Goal: Information Seeking & Learning: Learn about a topic

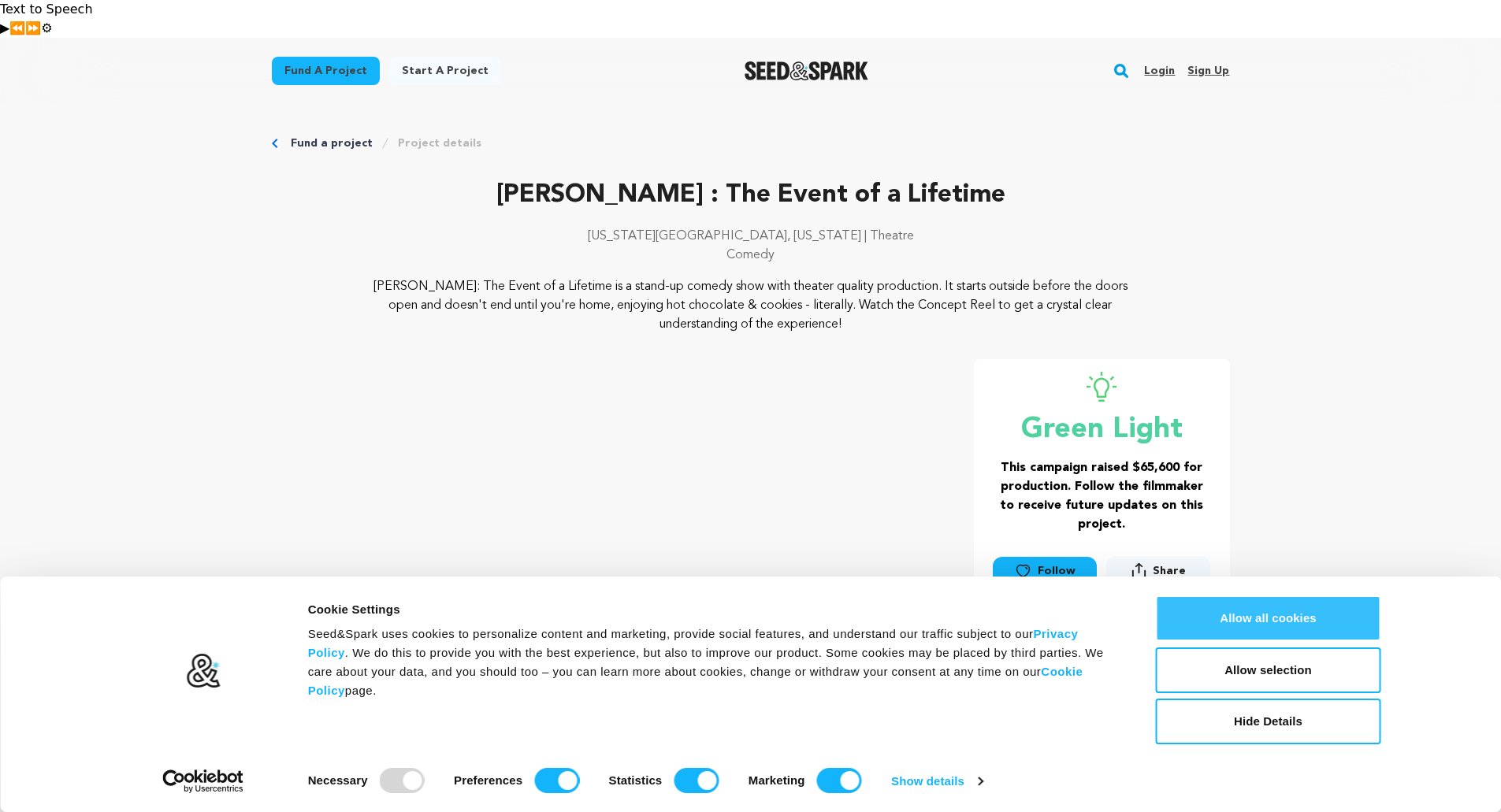
click at [1240, 623] on button "Allow all cookies" at bounding box center [1268, 618] width 225 height 46
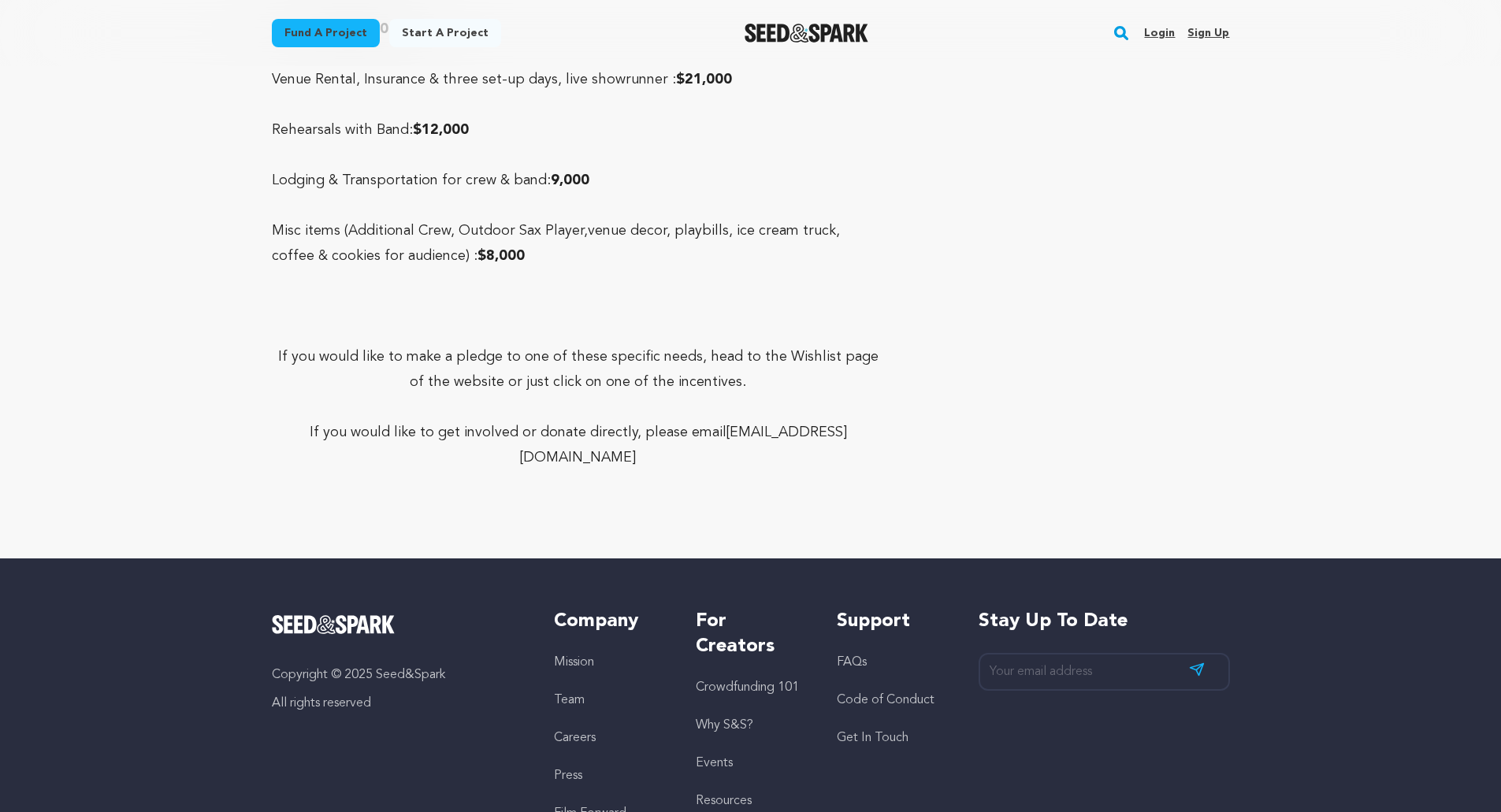
scroll to position [7613, 0]
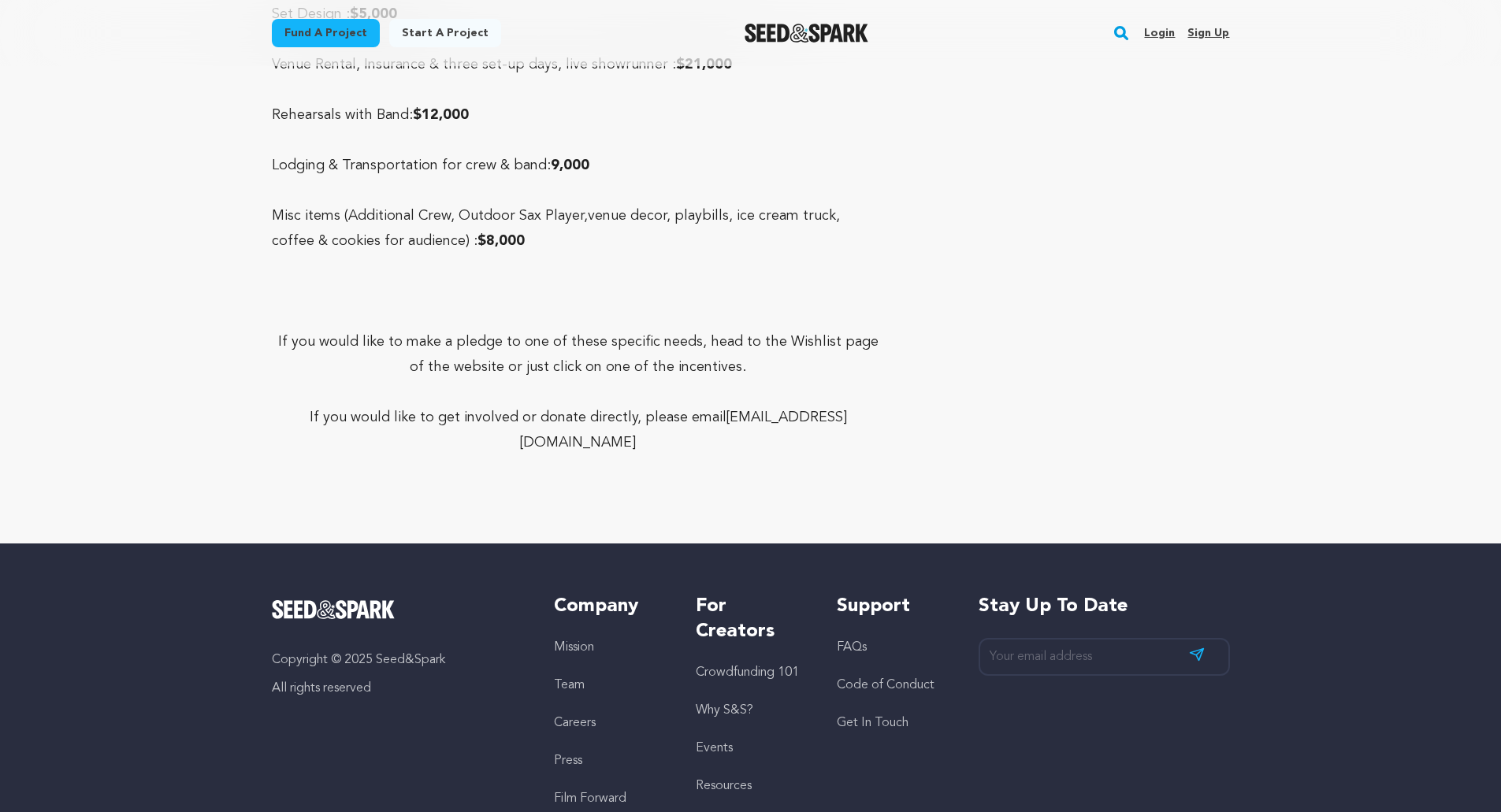
drag, startPoint x: 797, startPoint y: 32, endPoint x: 1427, endPoint y: 161, distance: 643.1
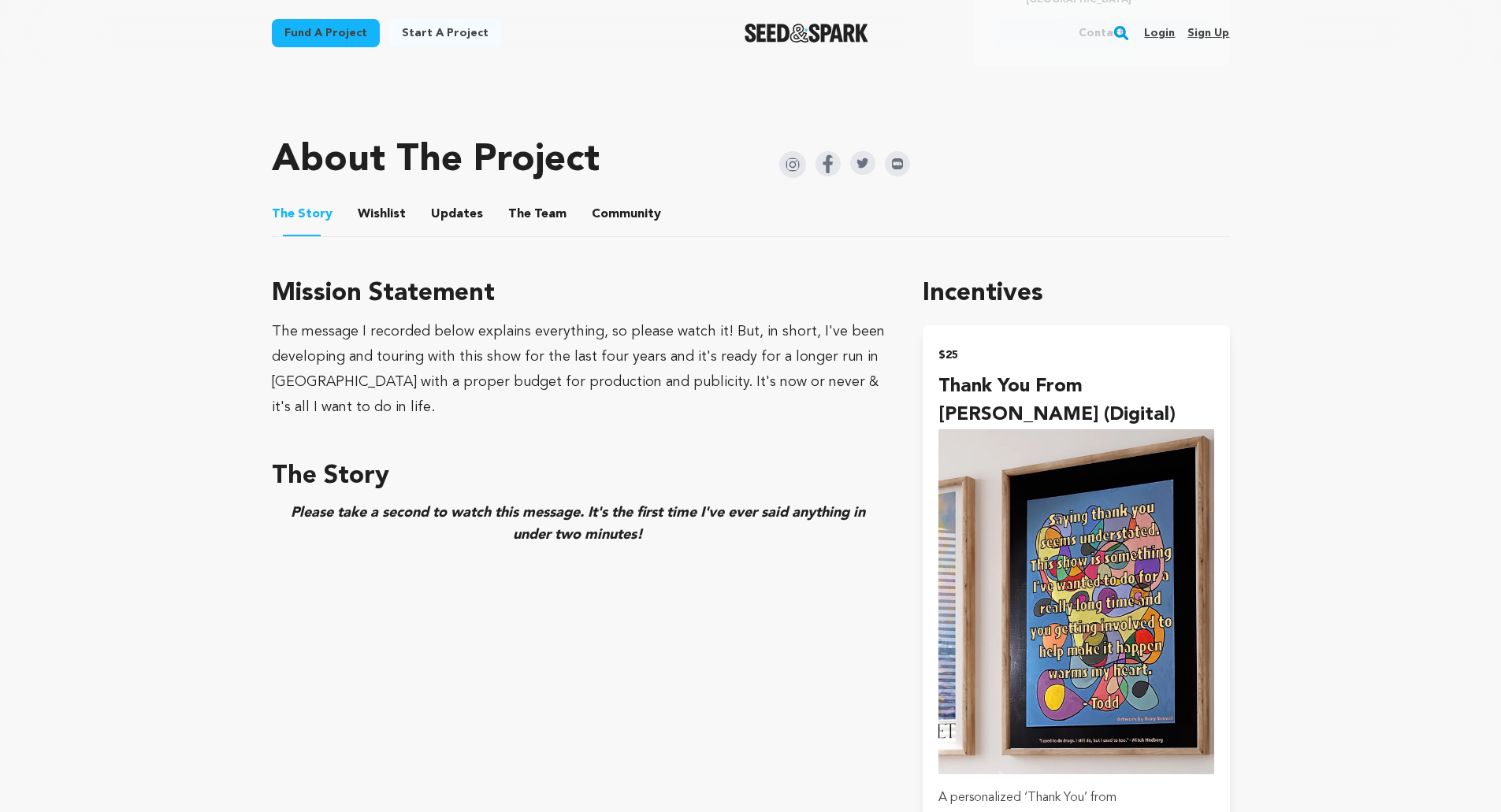
scroll to position [29, 0]
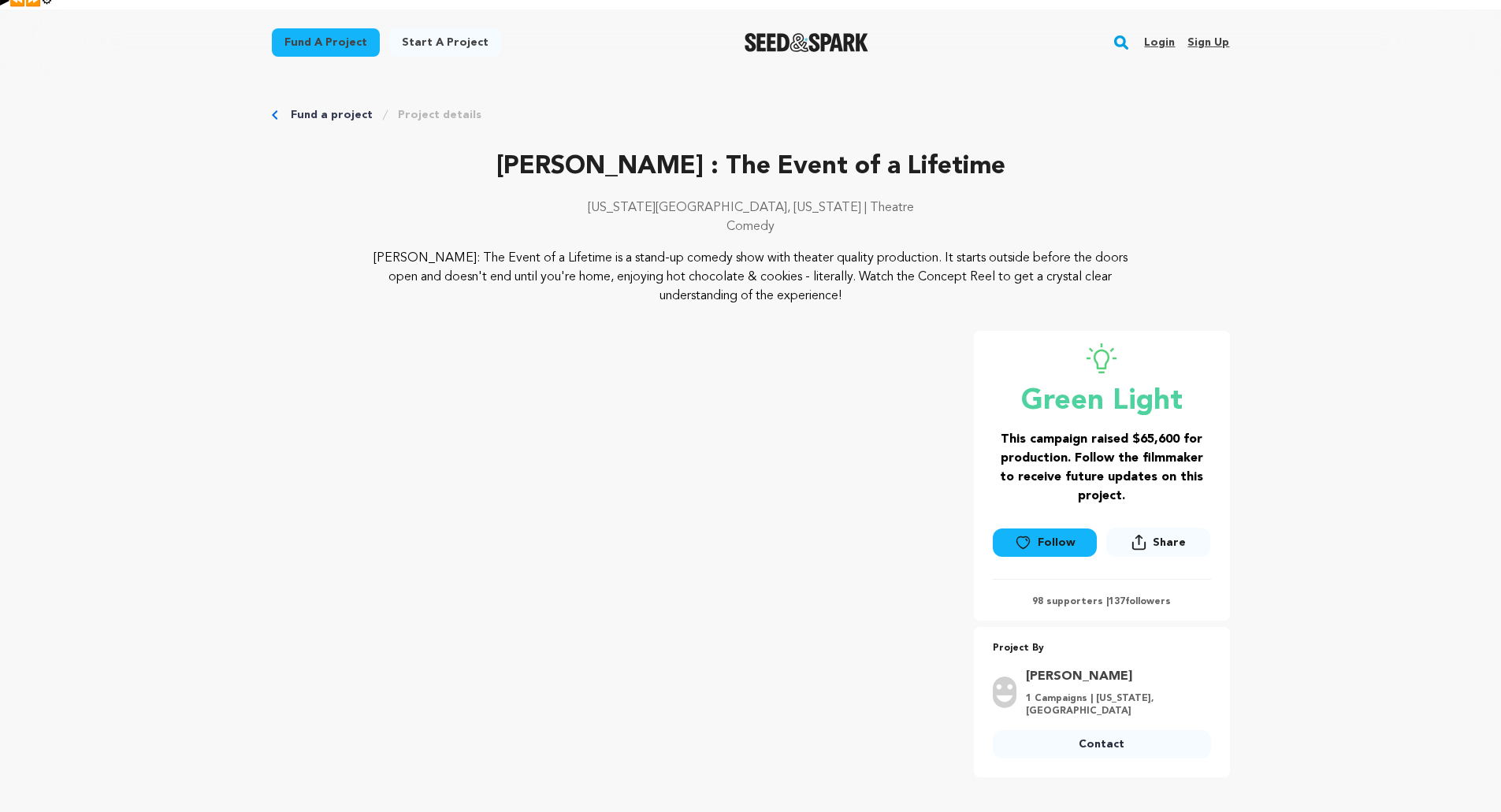
click at [794, 33] on img "Seed&Spark Homepage" at bounding box center [806, 42] width 124 height 19
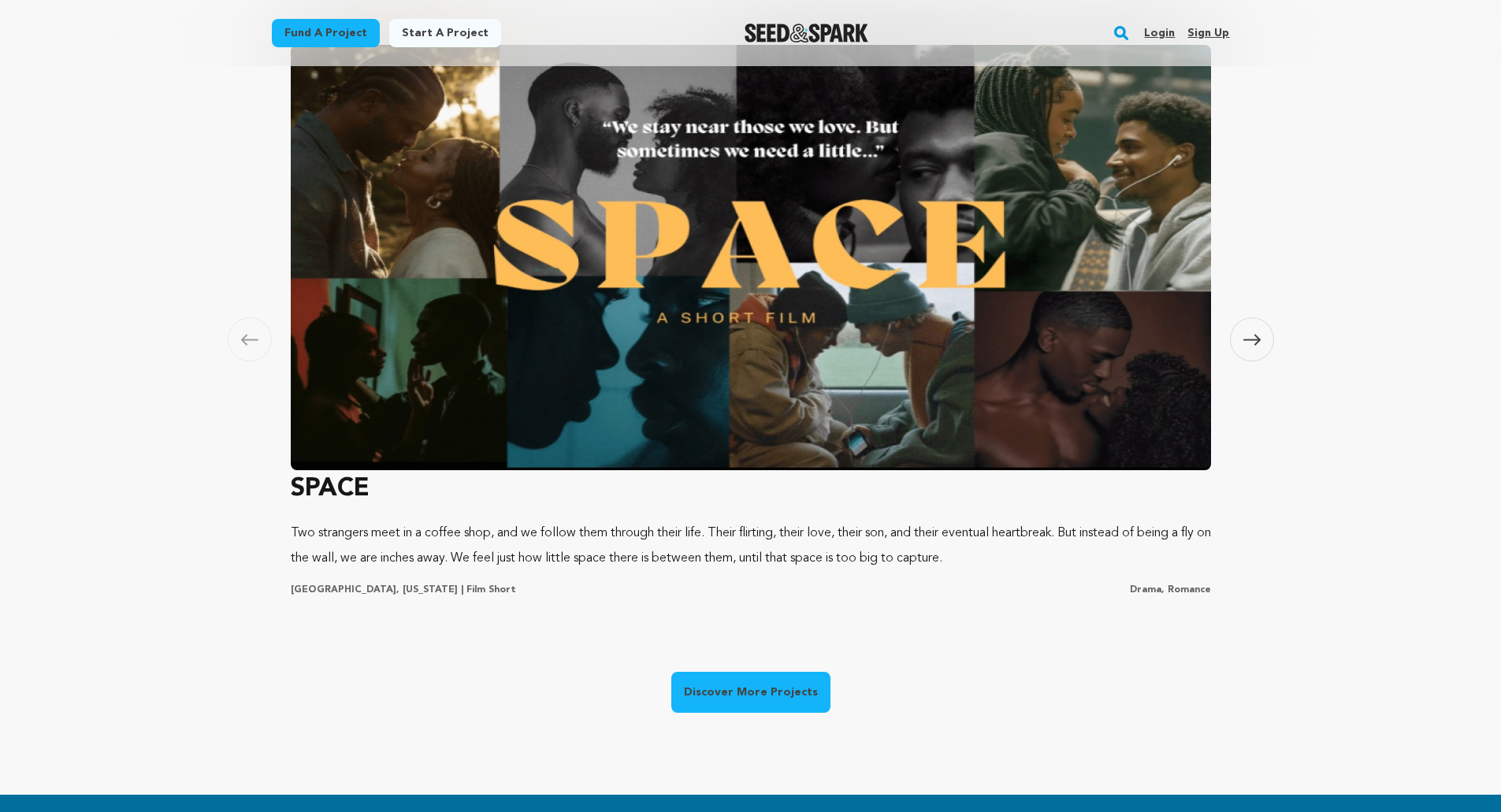
scroll to position [867, 0]
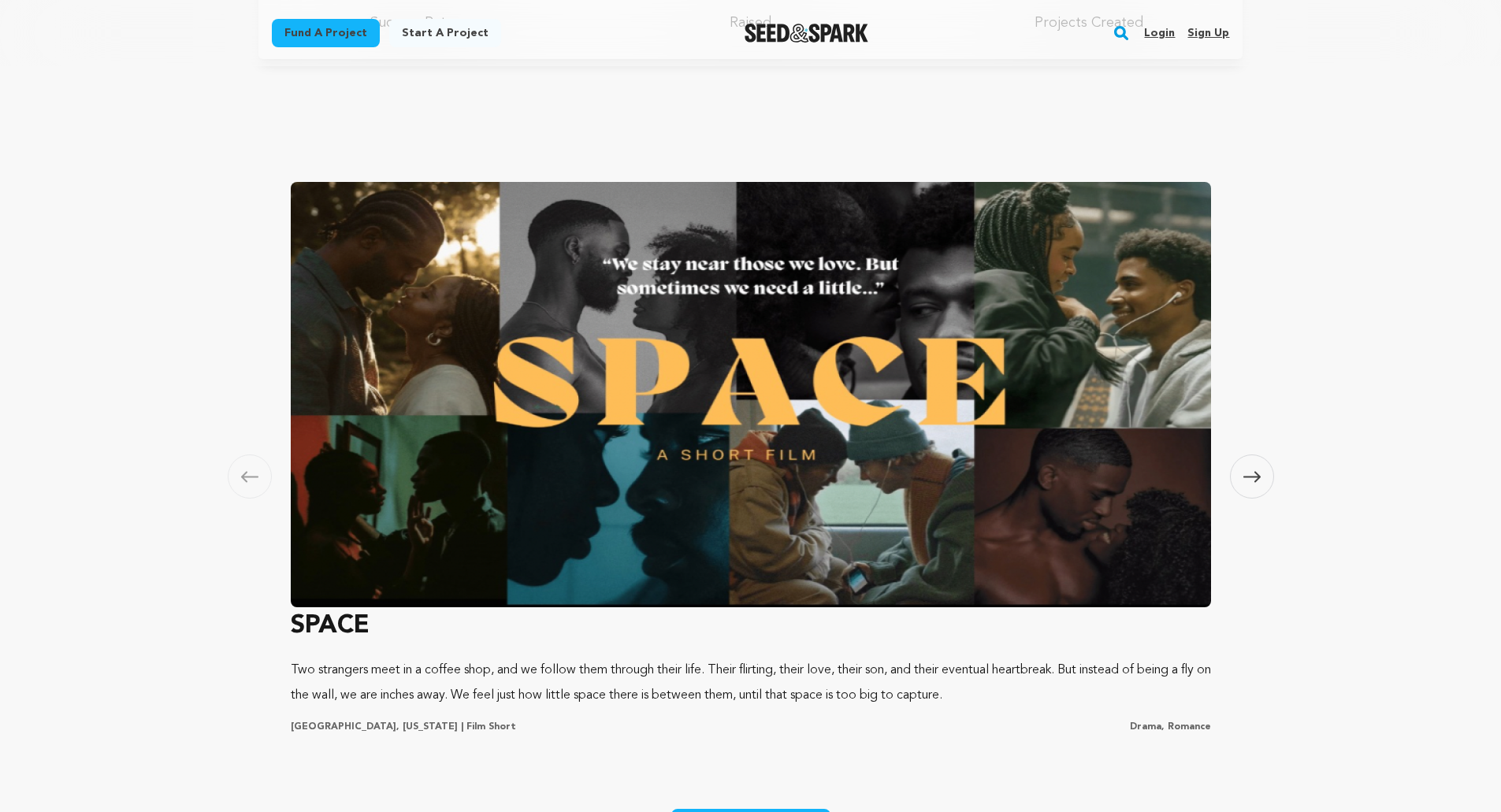
click at [1253, 471] on icon at bounding box center [1252, 477] width 17 height 12
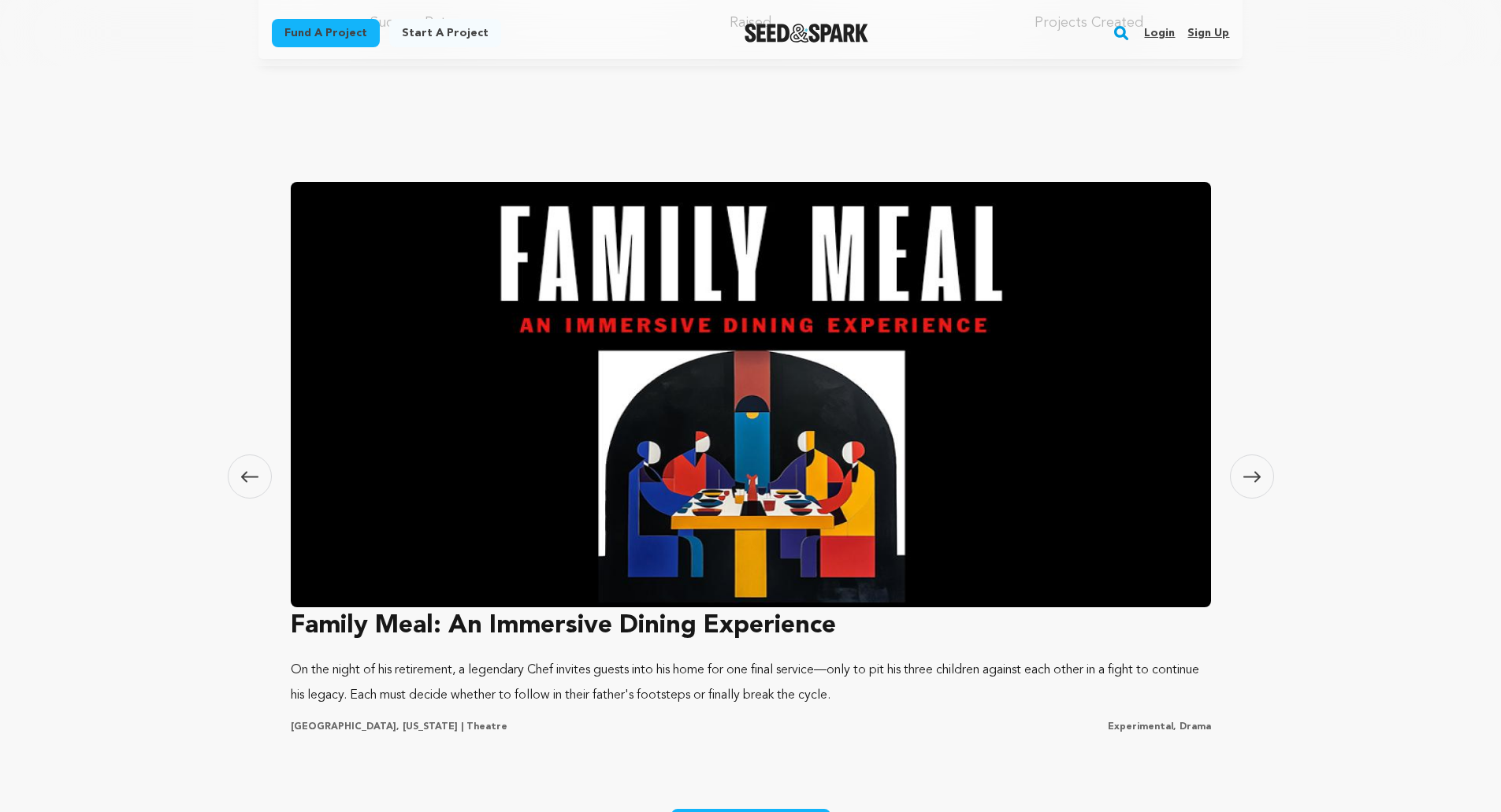
scroll to position [0, 404]
click at [1253, 471] on icon at bounding box center [1252, 477] width 17 height 12
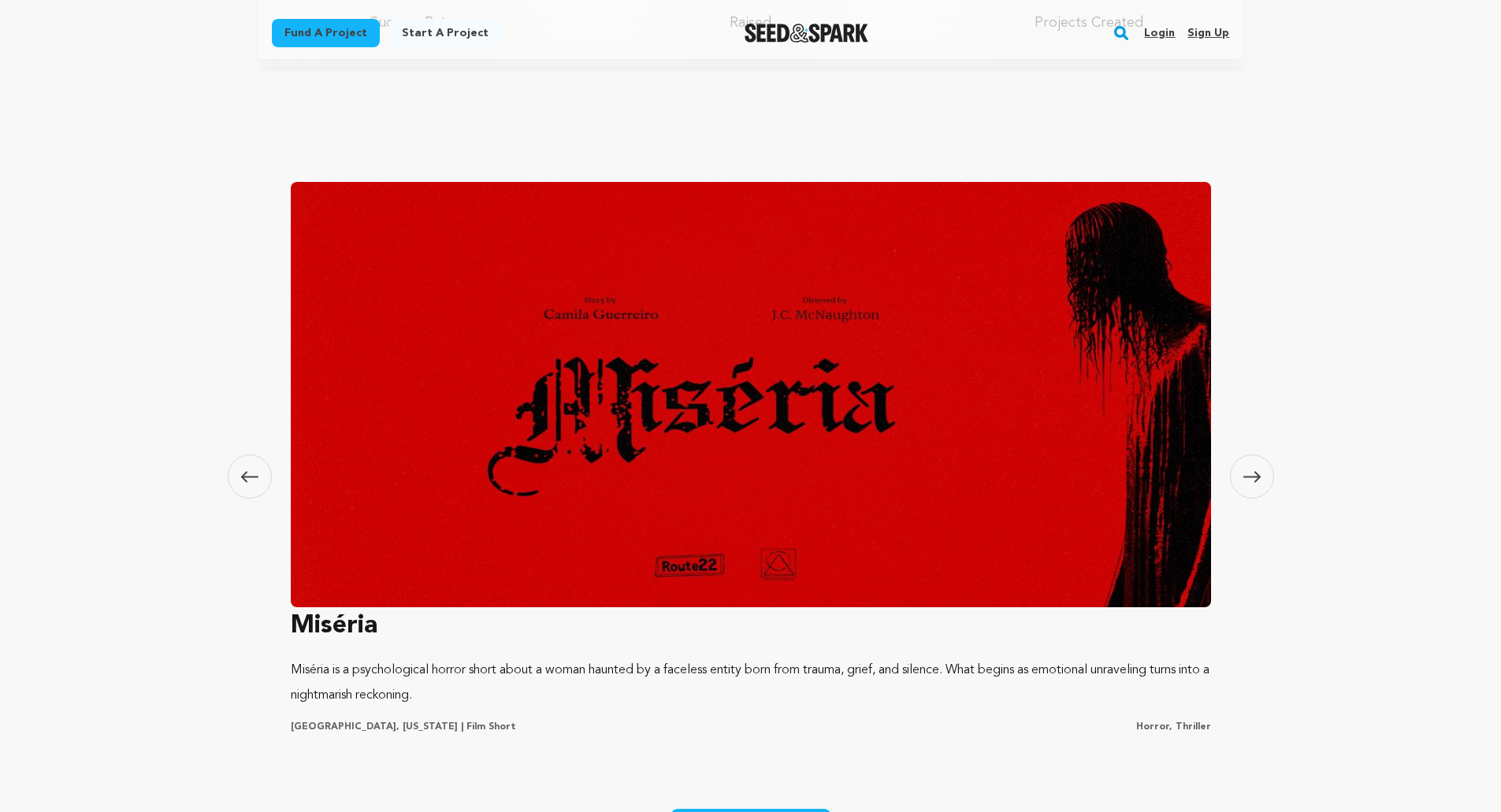
click at [1253, 471] on icon at bounding box center [1252, 477] width 17 height 12
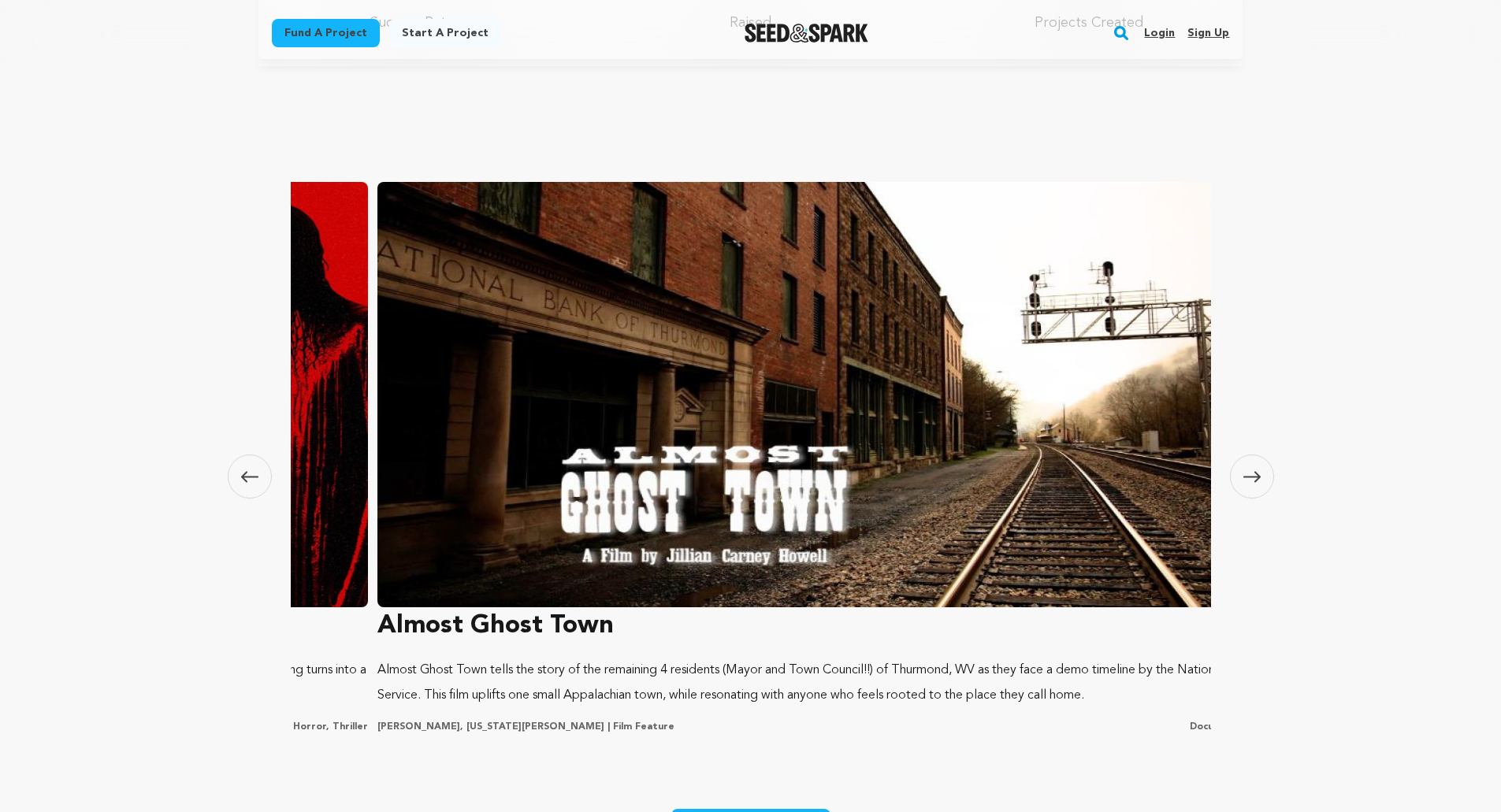
scroll to position [0, 2790]
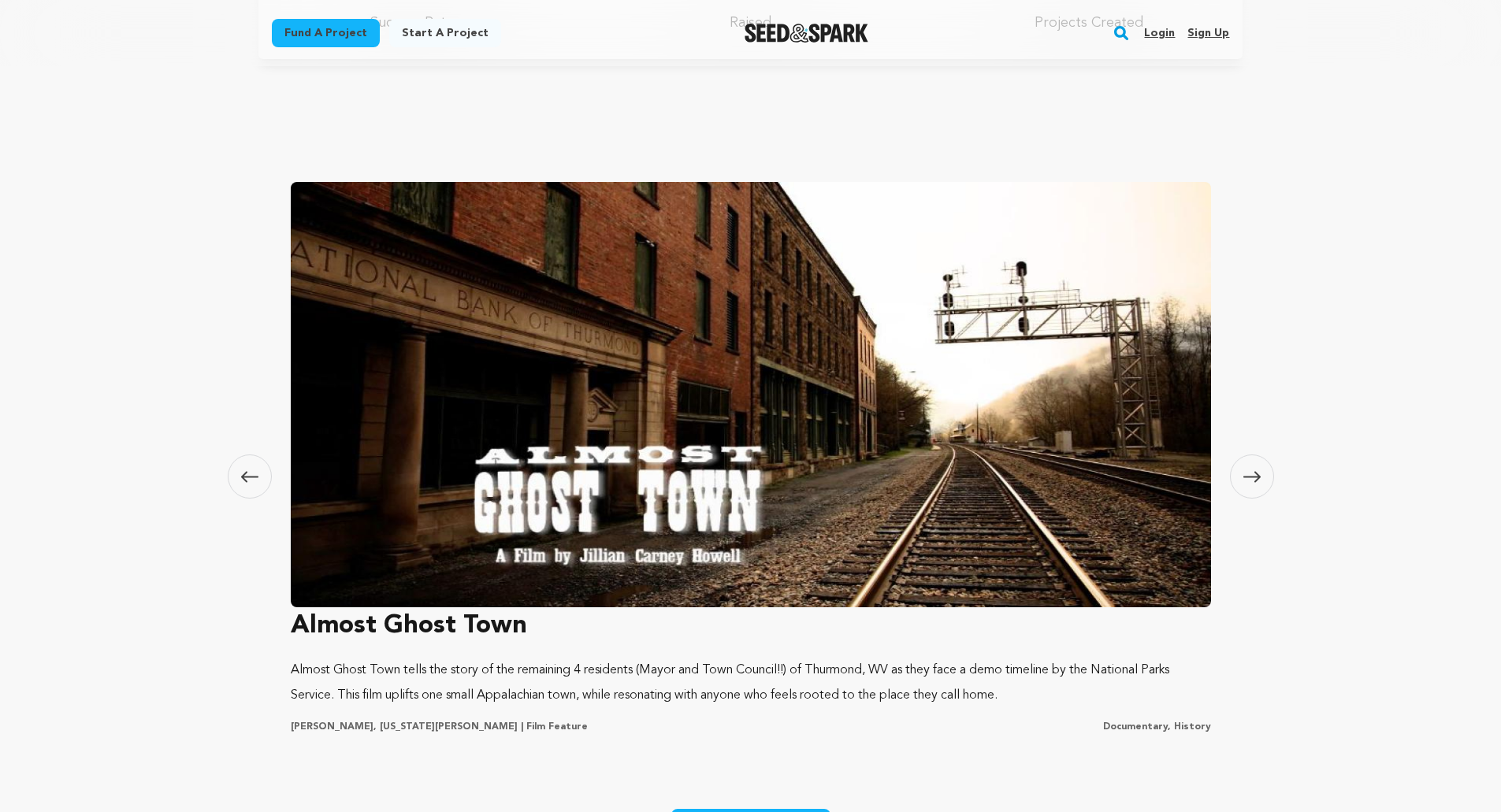
click at [1253, 471] on icon at bounding box center [1252, 477] width 17 height 12
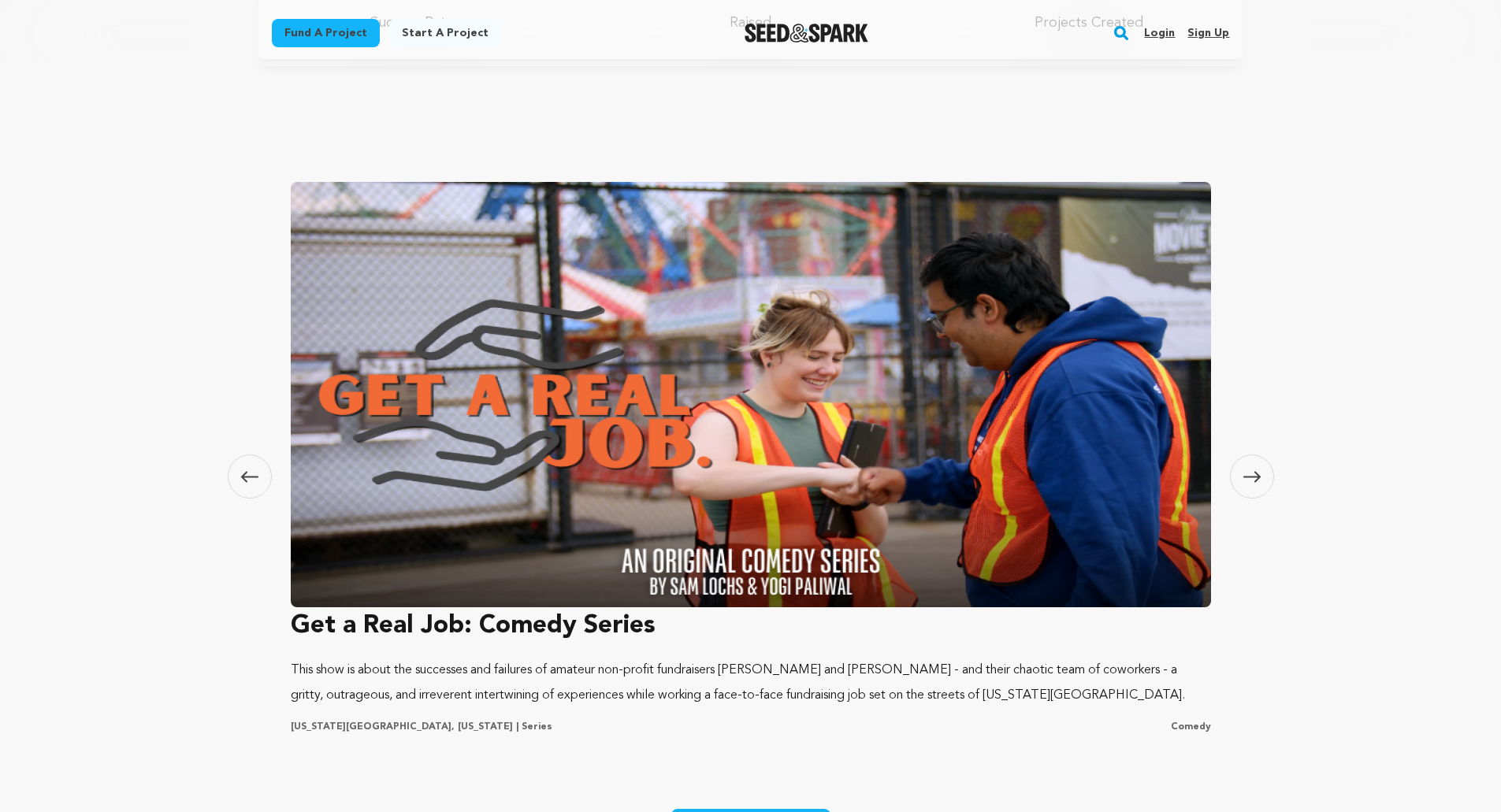
scroll to position [0, 0]
click at [1253, 471] on icon at bounding box center [1252, 477] width 17 height 12
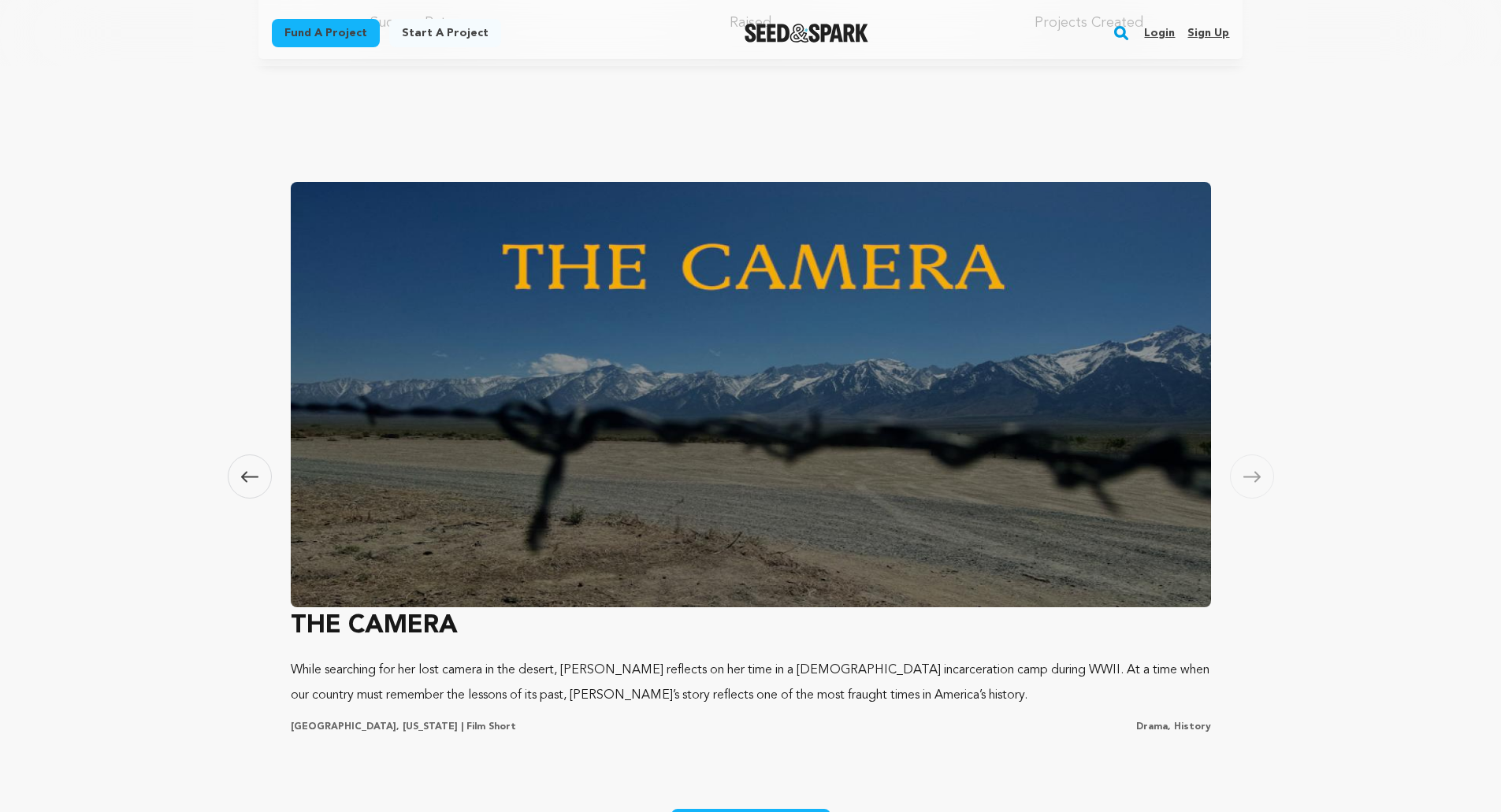
click at [1253, 471] on icon at bounding box center [1252, 477] width 17 height 12
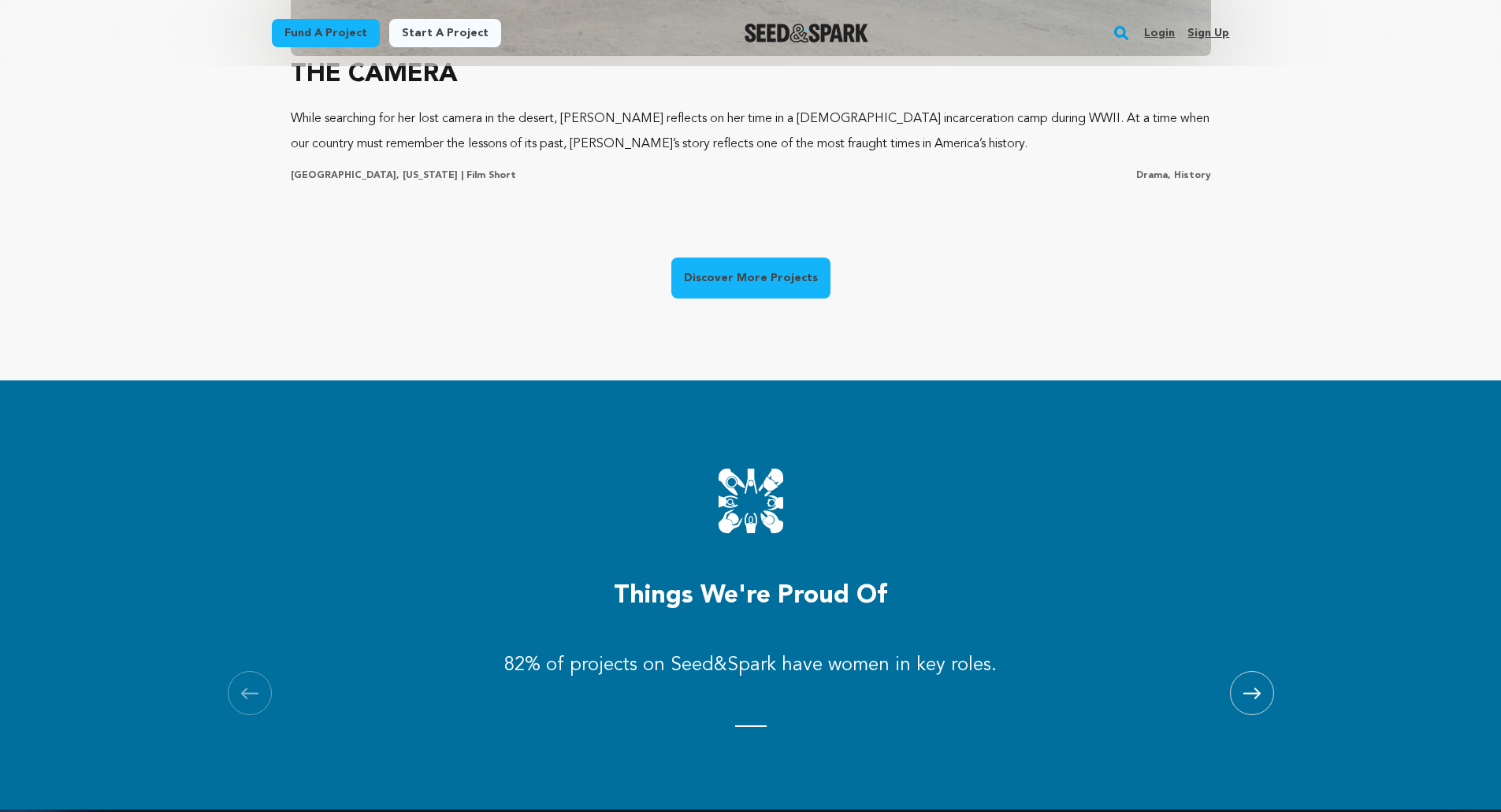
click at [769, 258] on link "Discover More Projects" at bounding box center [751, 278] width 159 height 41
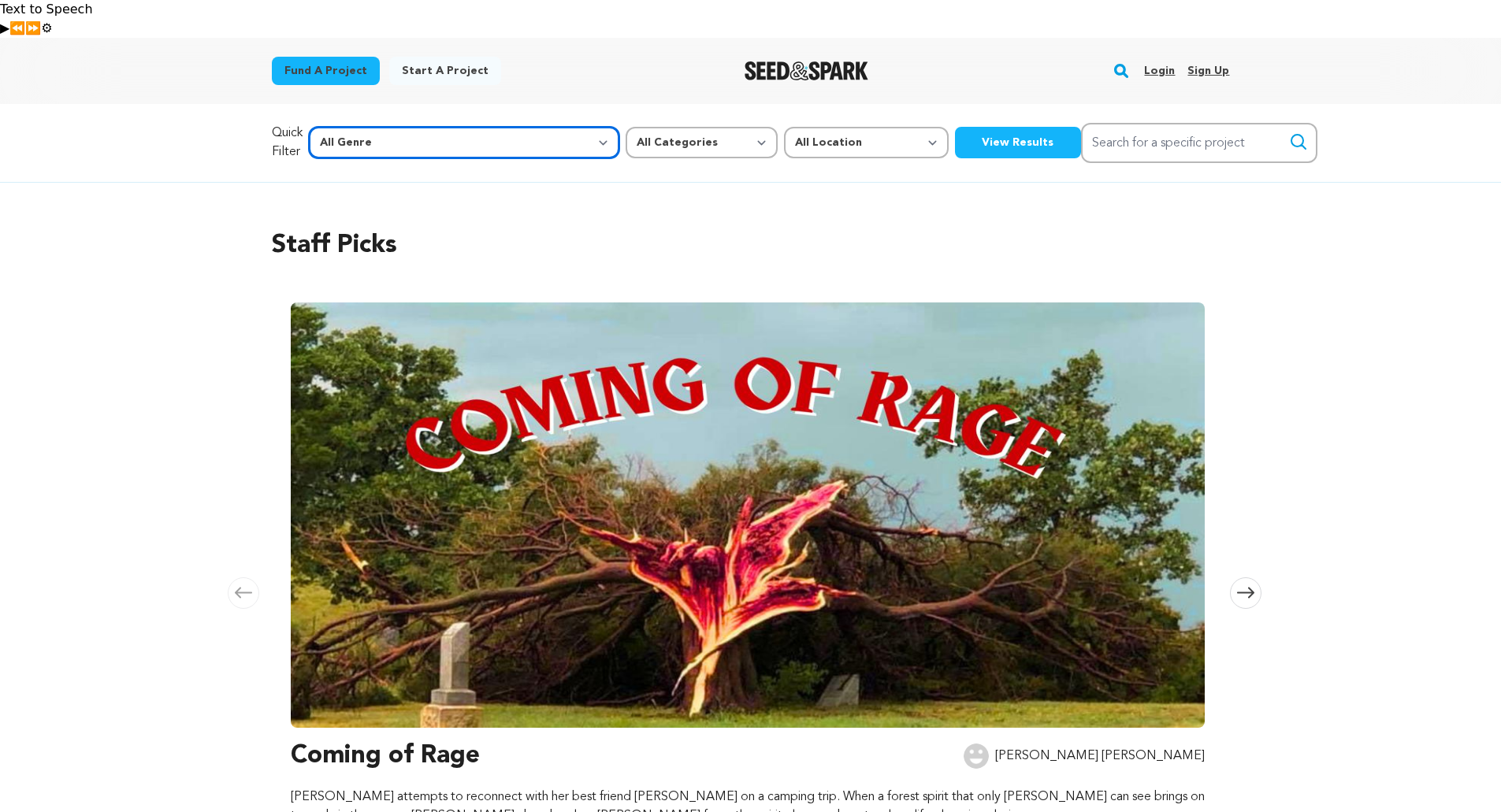
click at [465, 127] on select "All Genre Action Adventure Afrobeat Alternative Ambient Animation Bebop Big Ban…" at bounding box center [464, 142] width 311 height 31
select select "5"
click at [342, 127] on select "All Genre Action Adventure Afrobeat Alternative Ambient Animation Bebop Big Ban…" at bounding box center [464, 142] width 311 height 31
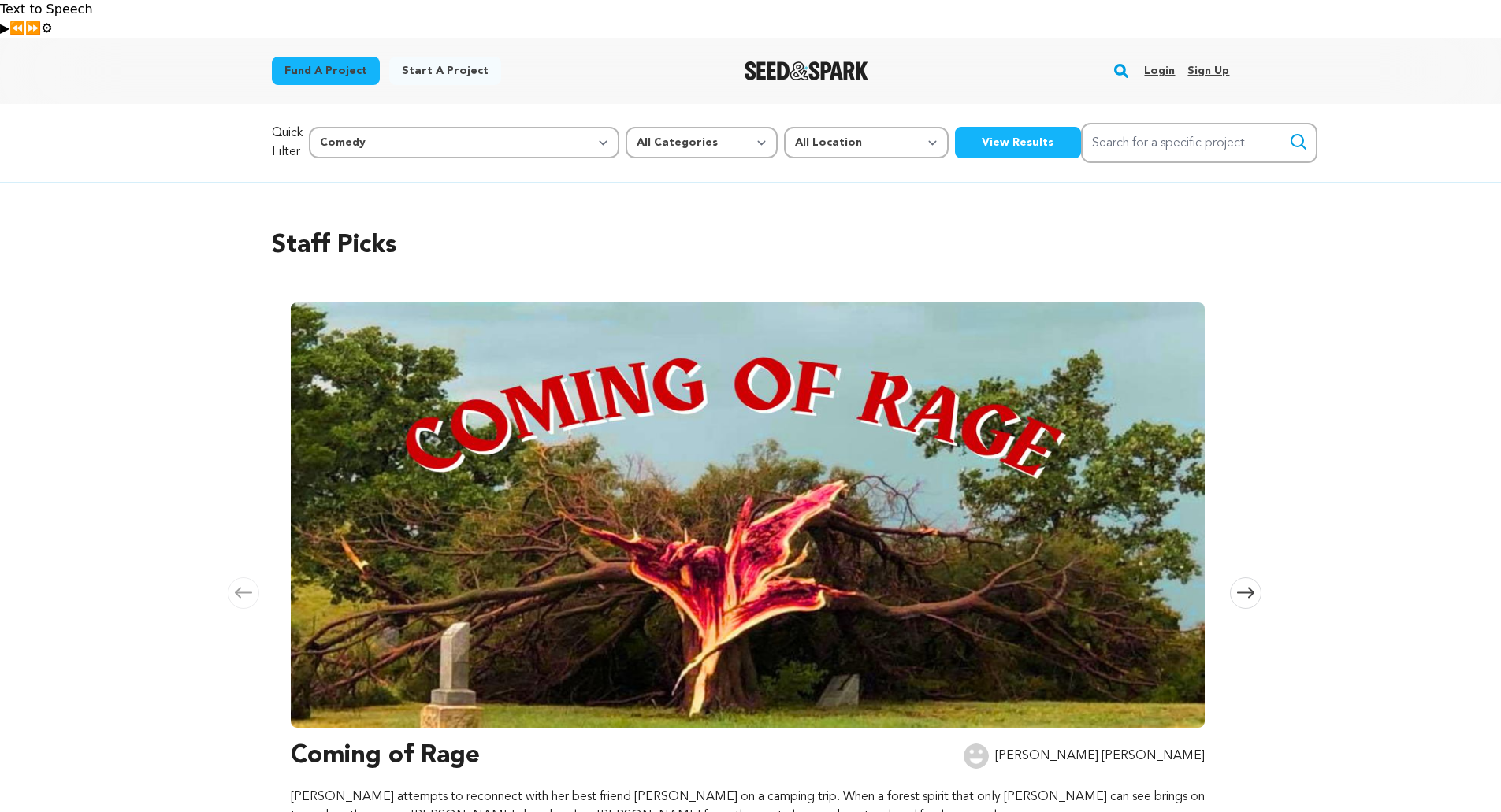
click at [955, 127] on button "View Results" at bounding box center [1018, 142] width 126 height 31
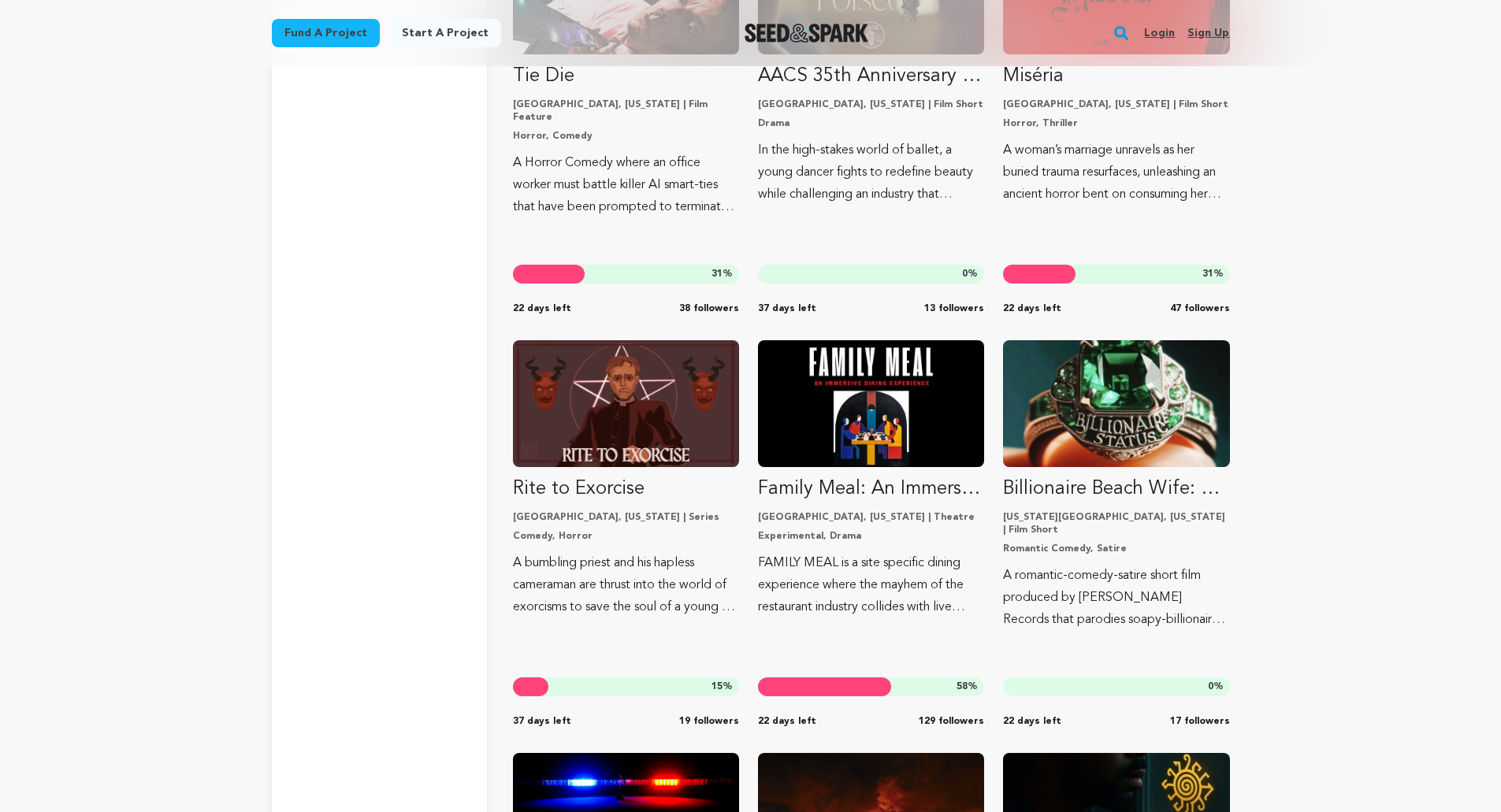
scroll to position [5830, 0]
